Goal: Task Accomplishment & Management: Complete application form

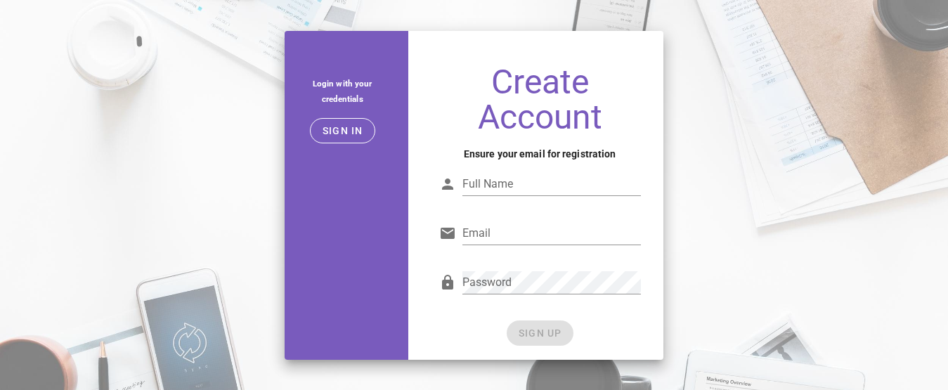
click at [548, 178] on input "Full Name" at bounding box center [551, 184] width 178 height 22
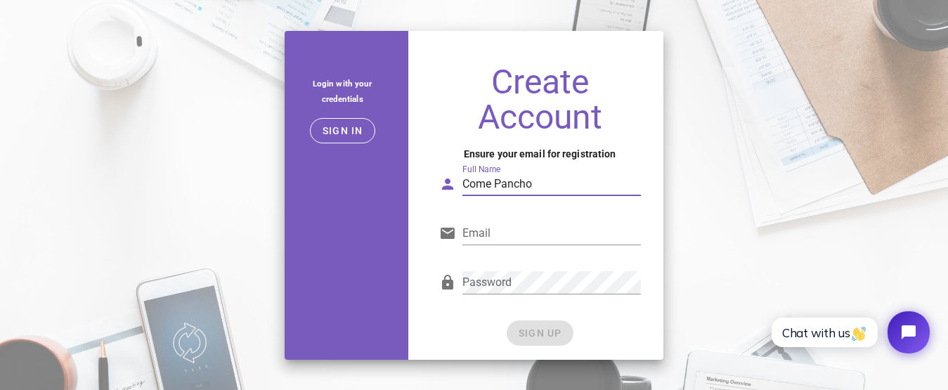
type input "Come Pancho"
type input "[EMAIL_ADDRESS][DOMAIN_NAME]"
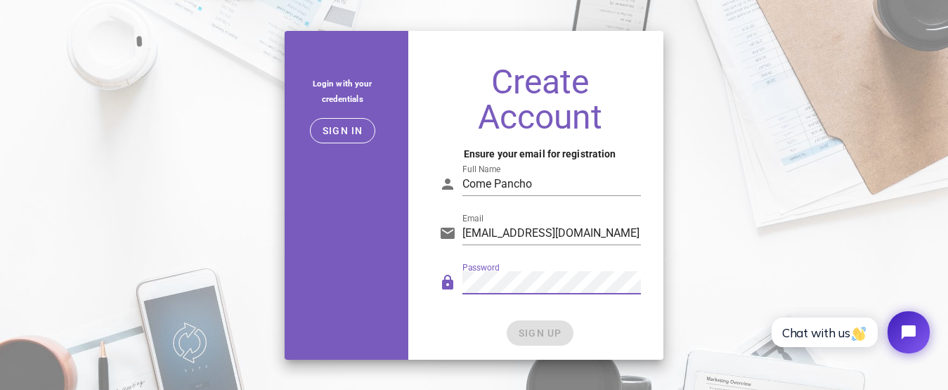
click at [580, 310] on div "Password" at bounding box center [540, 289] width 218 height 58
click at [540, 339] on button "SIGN UP" at bounding box center [540, 332] width 67 height 25
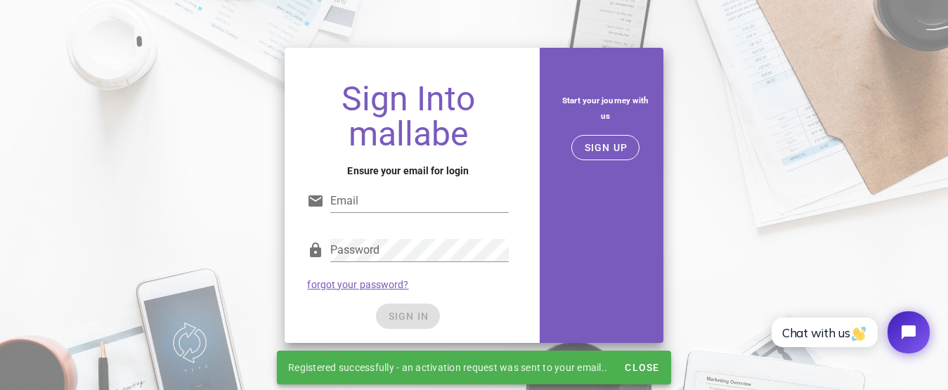
type input "[EMAIL_ADDRESS][DOMAIN_NAME]"
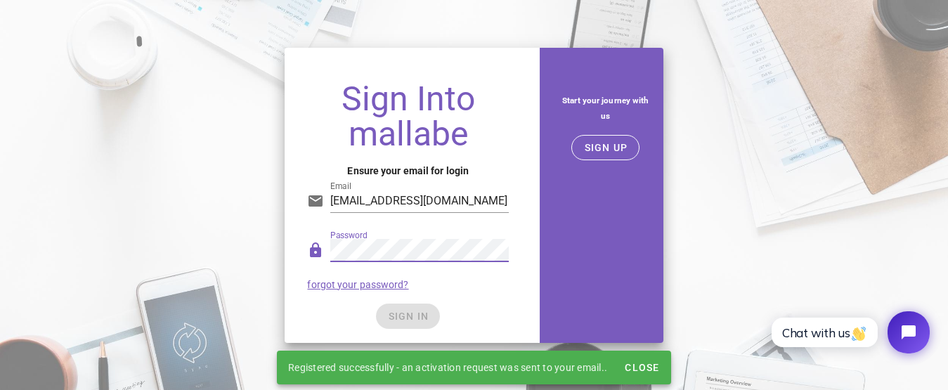
click at [485, 278] on div "Password forgot your password?" at bounding box center [408, 264] width 218 height 73
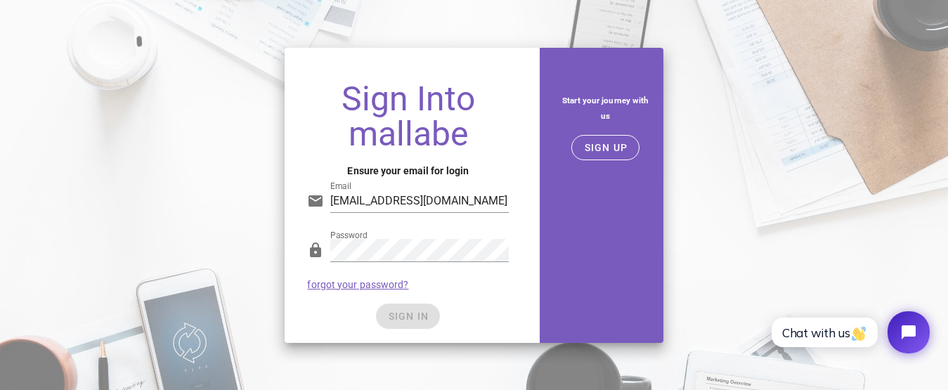
click at [416, 311] on div "SIGN IN" at bounding box center [408, 315] width 202 height 25
click at [481, 204] on input "[EMAIL_ADDRESS][DOMAIN_NAME]" at bounding box center [419, 201] width 178 height 22
click at [428, 311] on span "SIGN IN" at bounding box center [407, 316] width 41 height 11
click at [392, 317] on span "SIGN IN" at bounding box center [407, 316] width 41 height 11
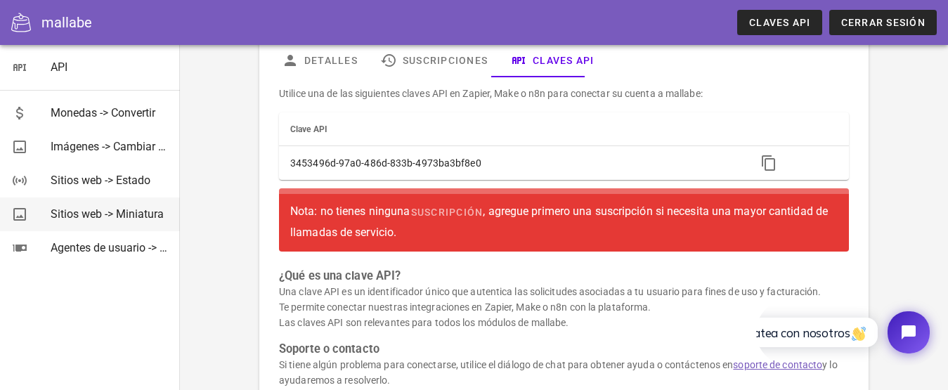
scroll to position [34, 0]
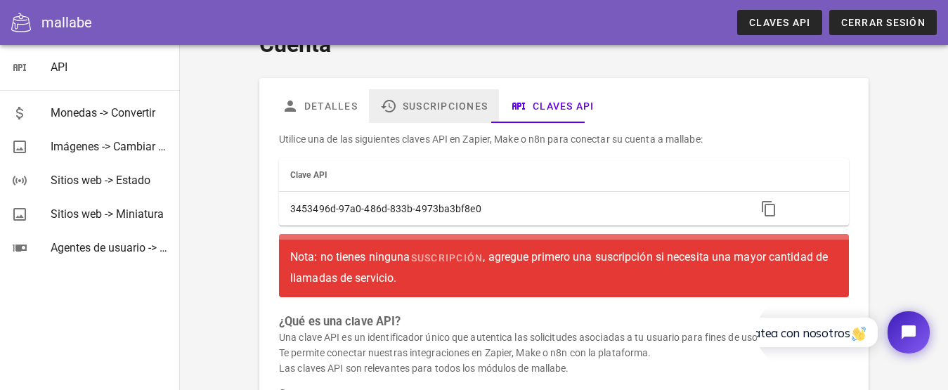
click at [457, 105] on font "Suscripciones" at bounding box center [445, 105] width 85 height 11
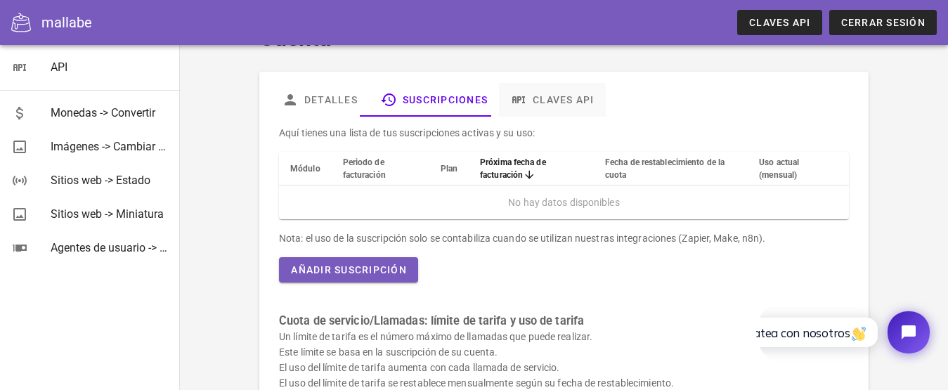
scroll to position [16, 0]
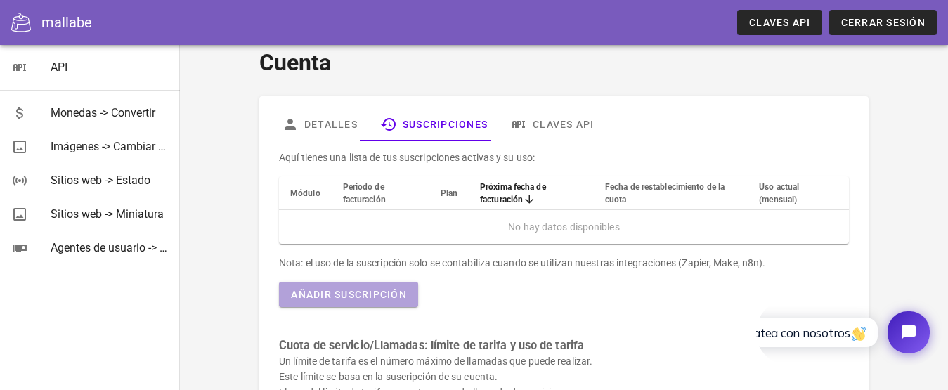
click at [353, 290] on font "Añadir suscripción" at bounding box center [349, 294] width 116 height 11
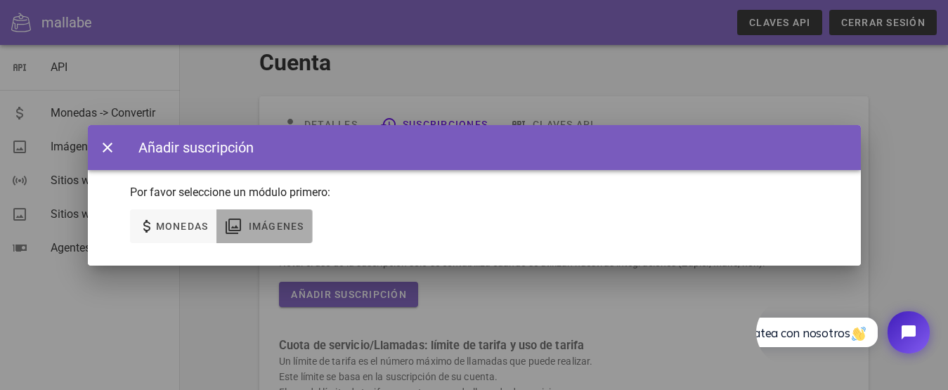
click at [245, 219] on span "Imágenes" at bounding box center [264, 226] width 79 height 17
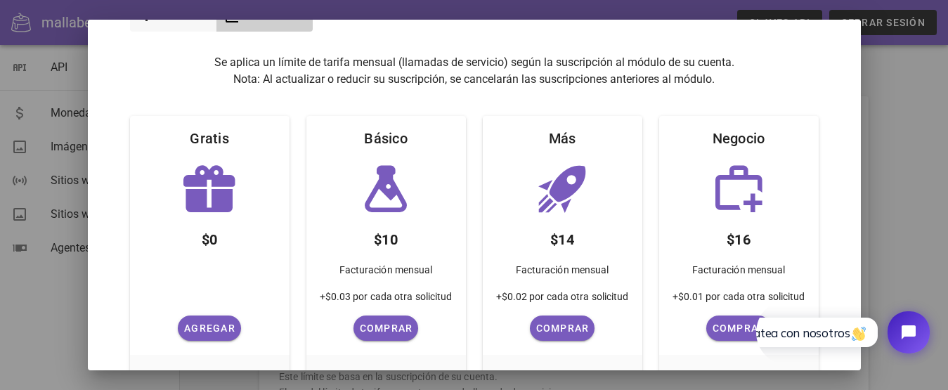
scroll to position [141, 0]
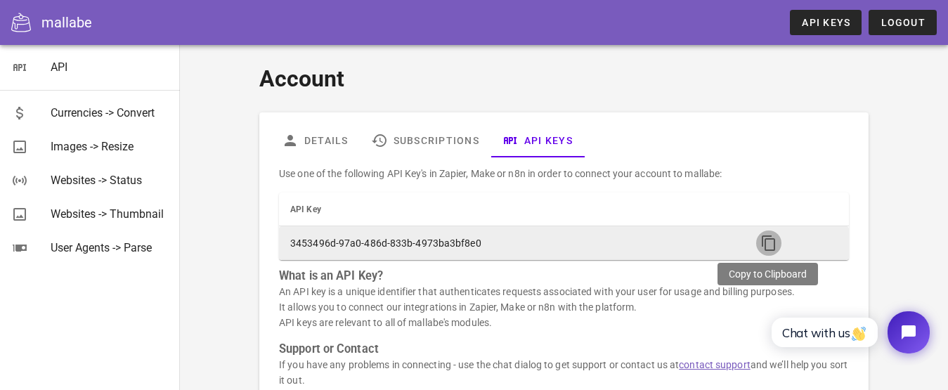
click at [763, 244] on icon "button" at bounding box center [768, 243] width 17 height 17
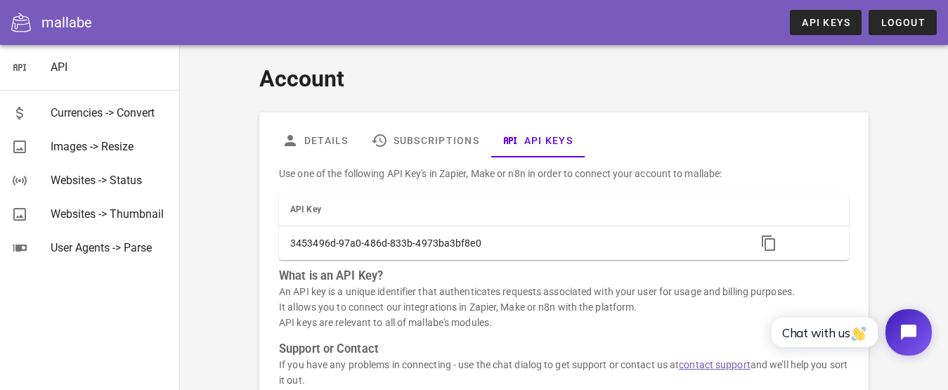
click at [906, 343] on button "Open chat widget" at bounding box center [908, 332] width 46 height 46
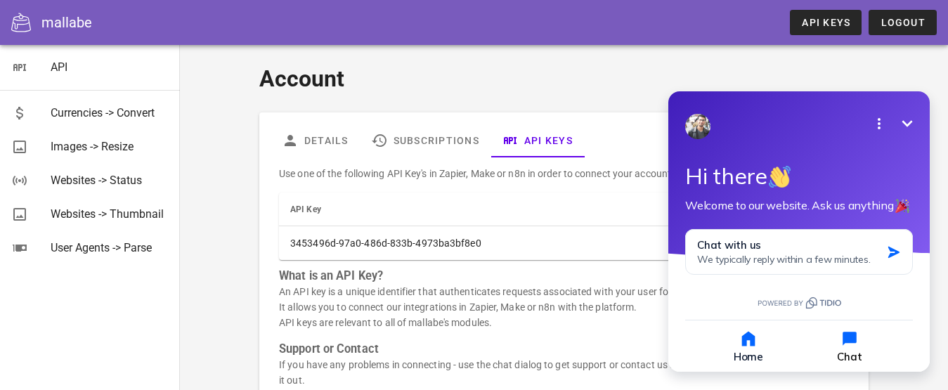
click at [849, 348] on icon "button" at bounding box center [849, 339] width 20 height 20
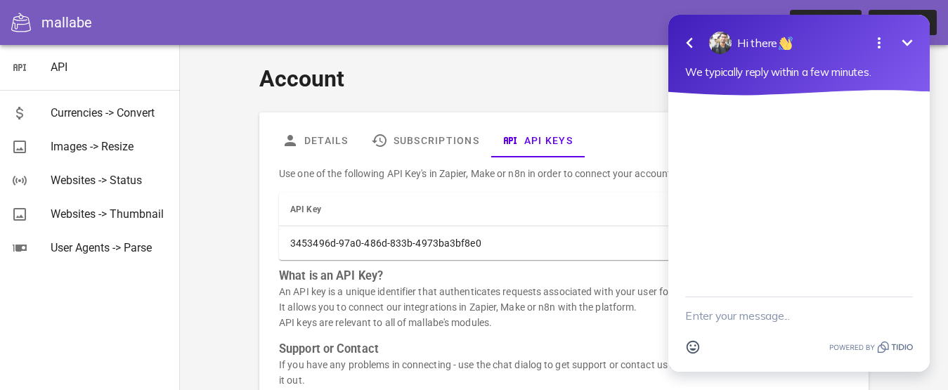
click at [823, 318] on textarea "New message" at bounding box center [799, 315] width 228 height 37
type textarea "h"
type textarea "Hola que me érmite la prueba gratuuita y que no"
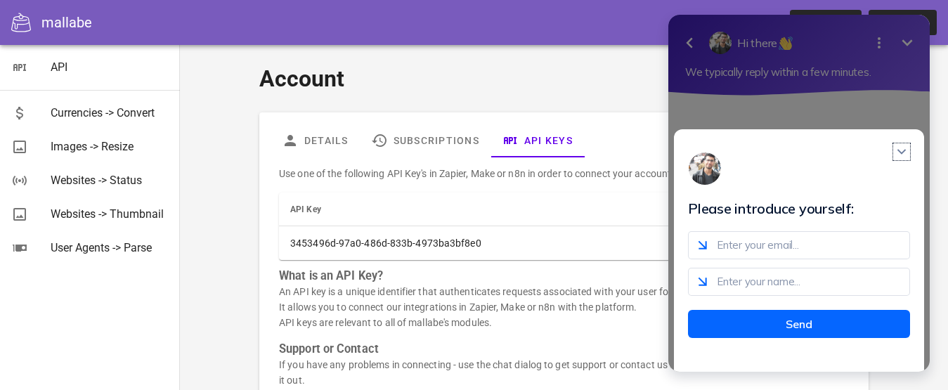
click at [903, 152] on button "Close modal" at bounding box center [901, 151] width 17 height 17
